Goal: Information Seeking & Learning: Learn about a topic

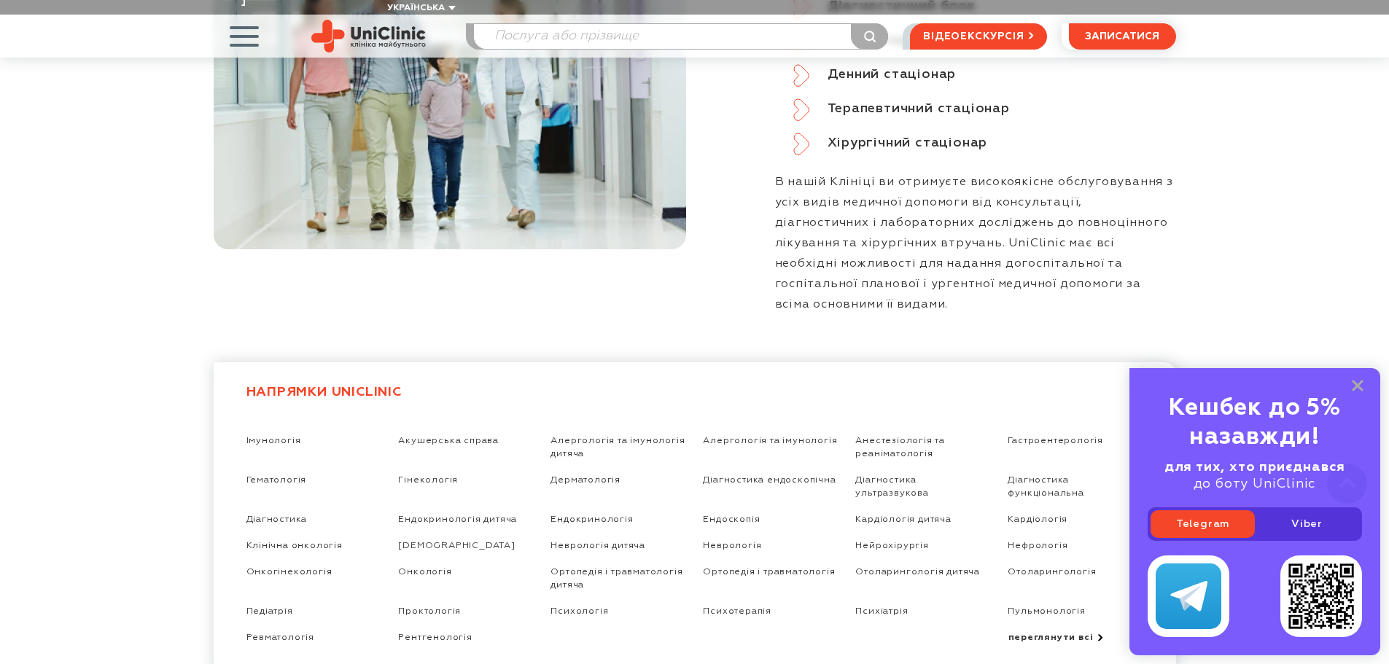
scroll to position [2405, 0]
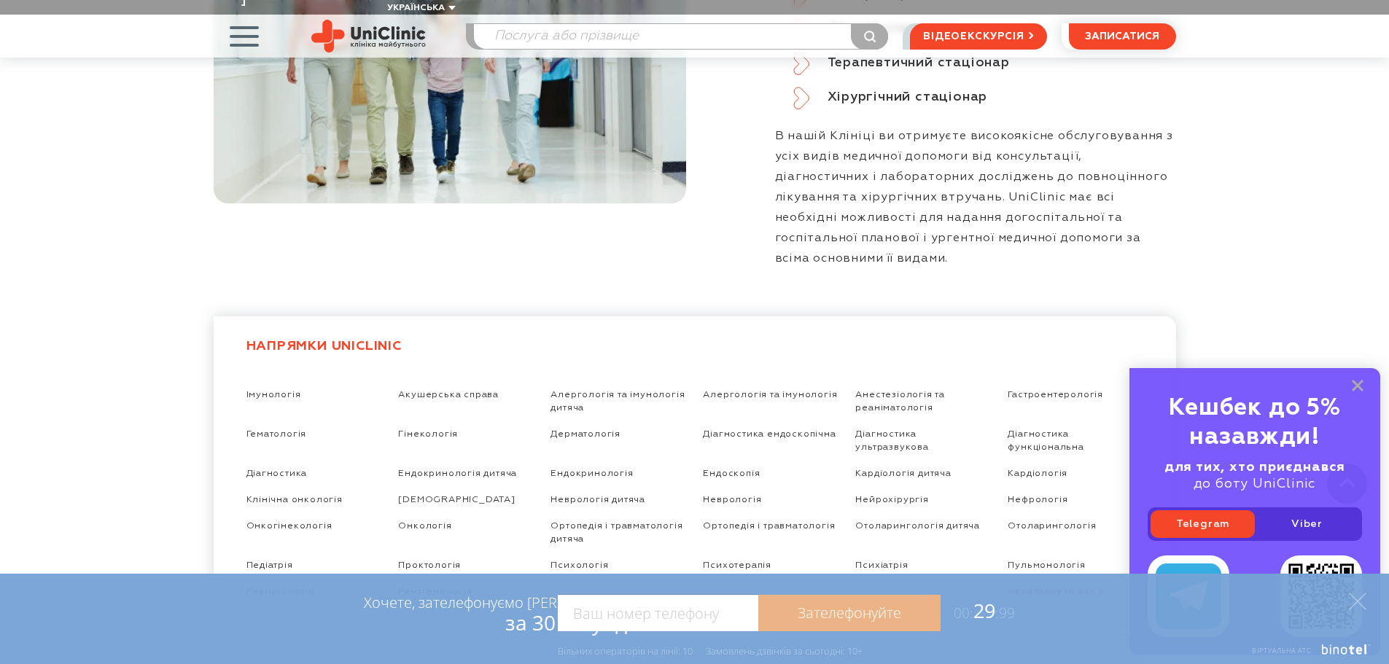
click at [1097, 588] on icon at bounding box center [1100, 591] width 6 height 7
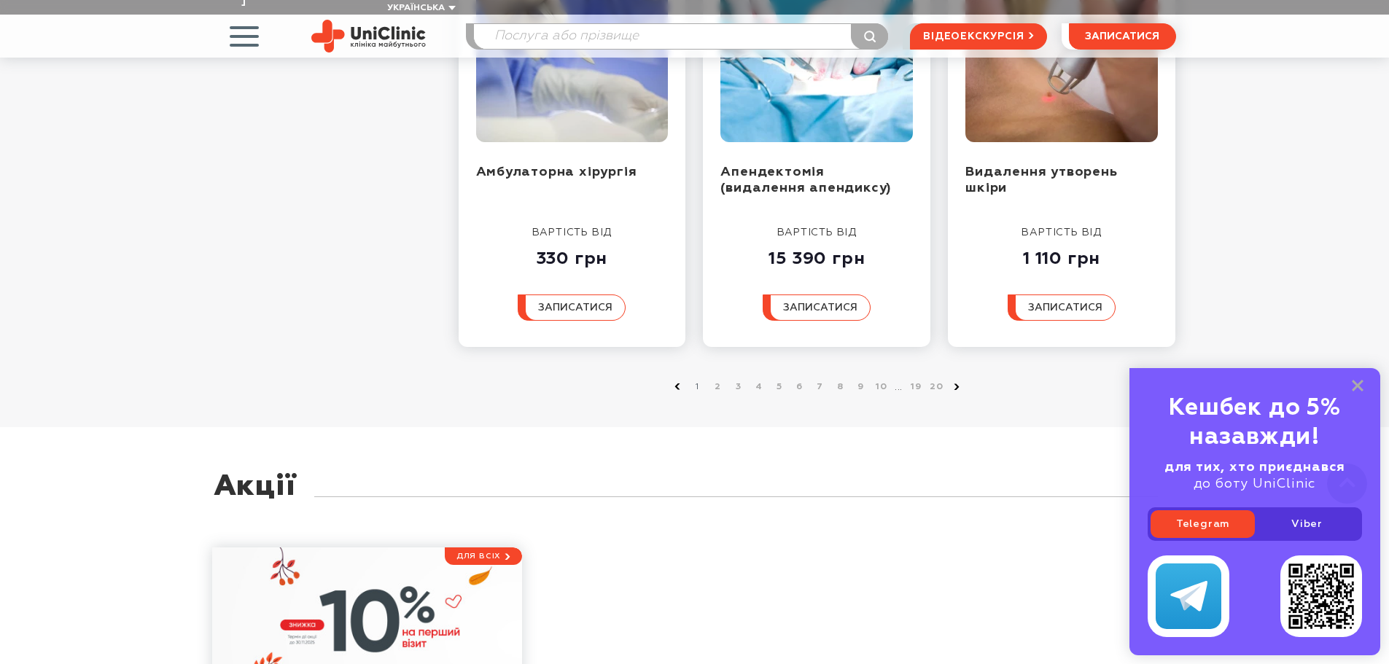
scroll to position [1677, 0]
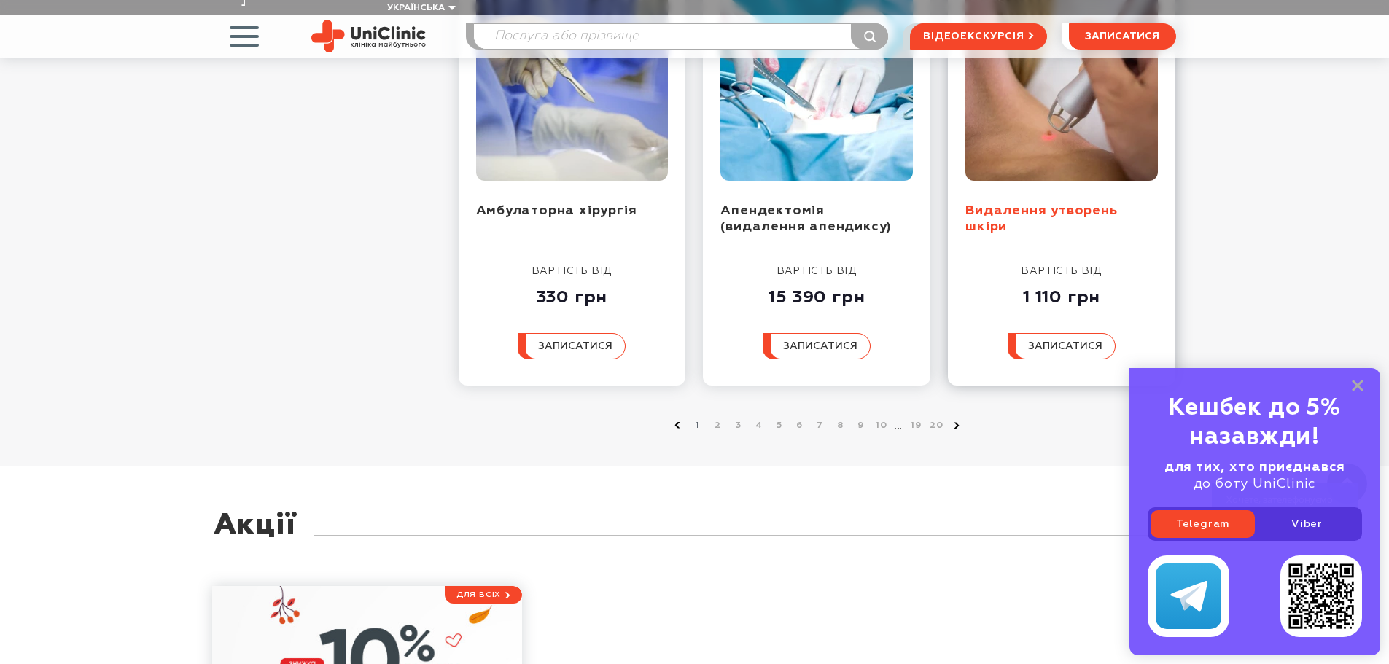
click at [1101, 204] on link "Видалення утворень шкіри" at bounding box center [1041, 219] width 152 height 30
click at [956, 422] on icon at bounding box center [956, 425] width 6 height 7
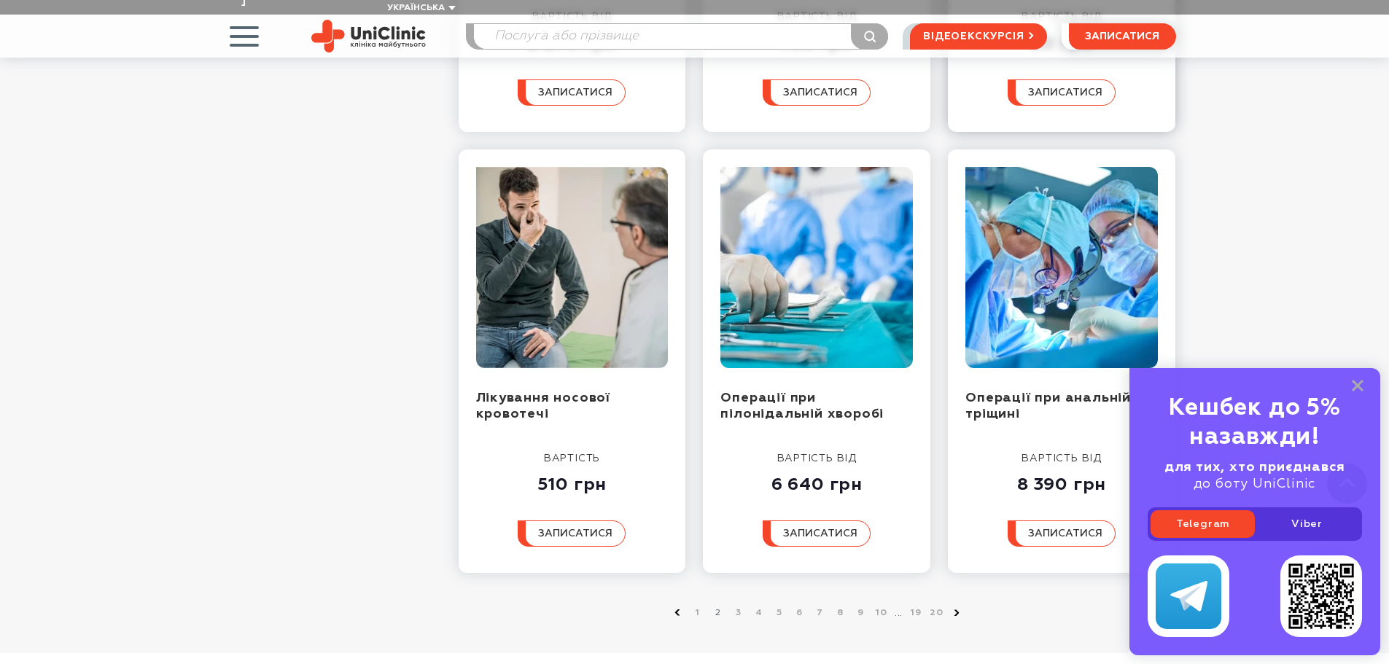
scroll to position [1458, 0]
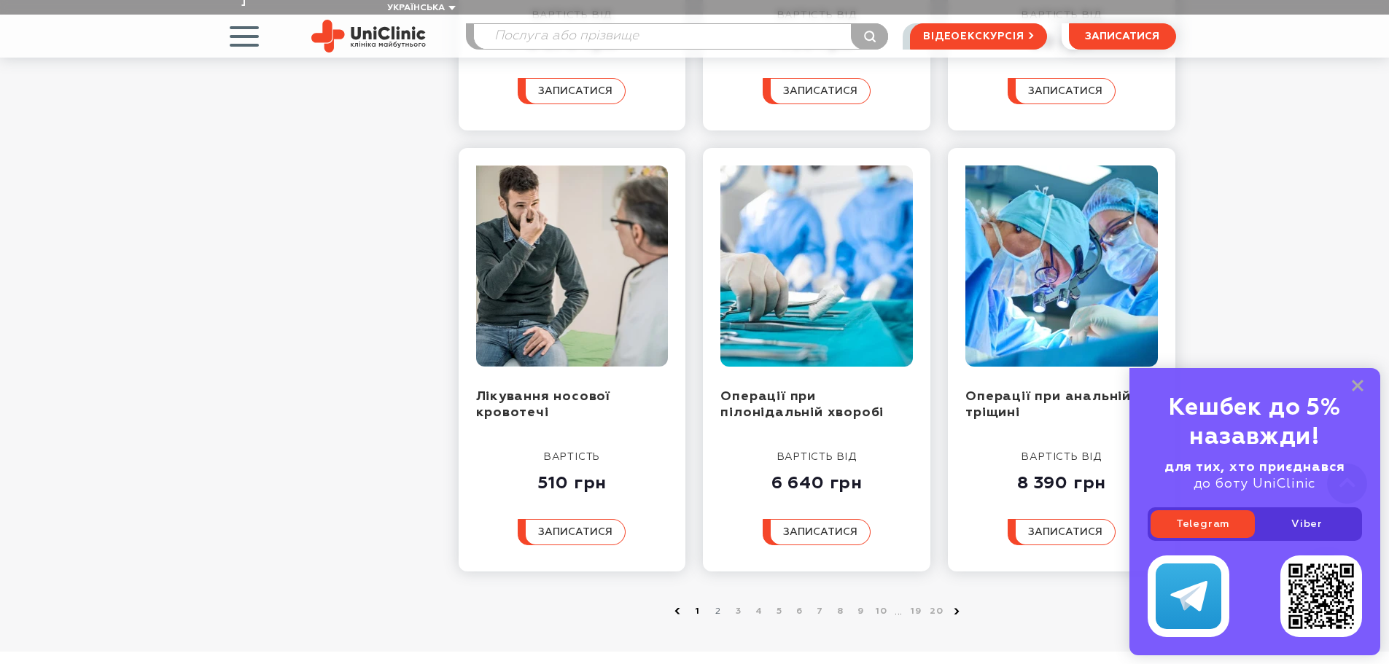
click at [698, 604] on link "1" at bounding box center [697, 611] width 15 height 15
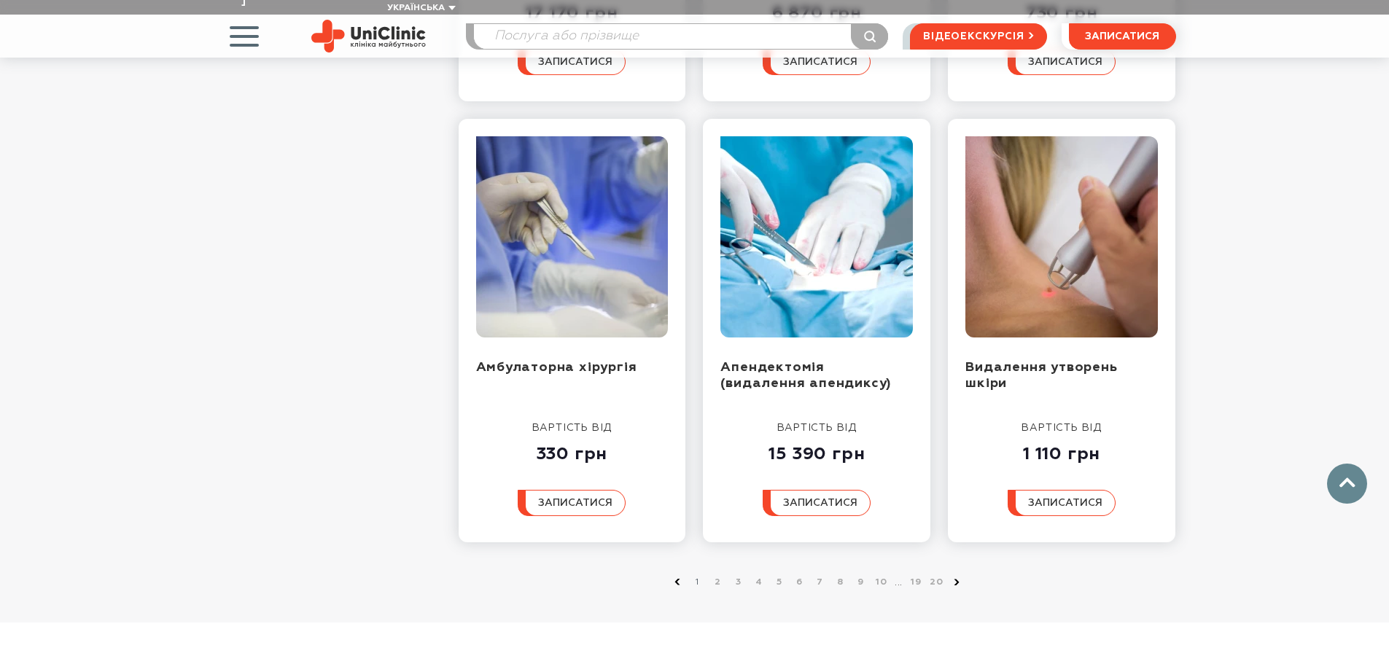
scroll to position [1531, 0]
